Goal: Find specific page/section: Find specific page/section

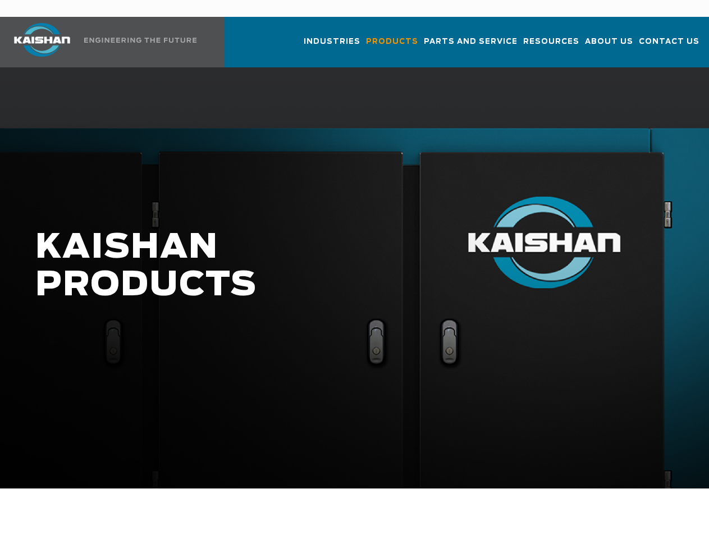
click at [354, 270] on h1 "KAISHAN PRODUCTS" at bounding box center [300, 266] width 530 height 75
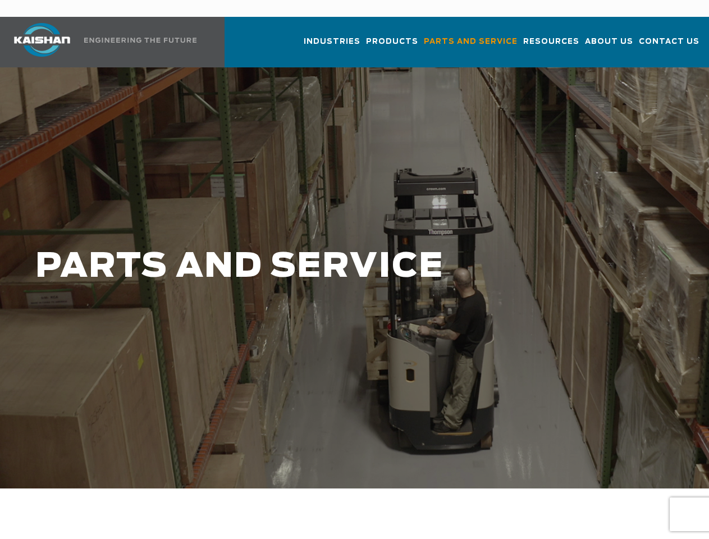
click at [354, 270] on h1 "PARTS AND SERVICE" at bounding box center [300, 267] width 530 height 38
